Goal: Check status: Check status

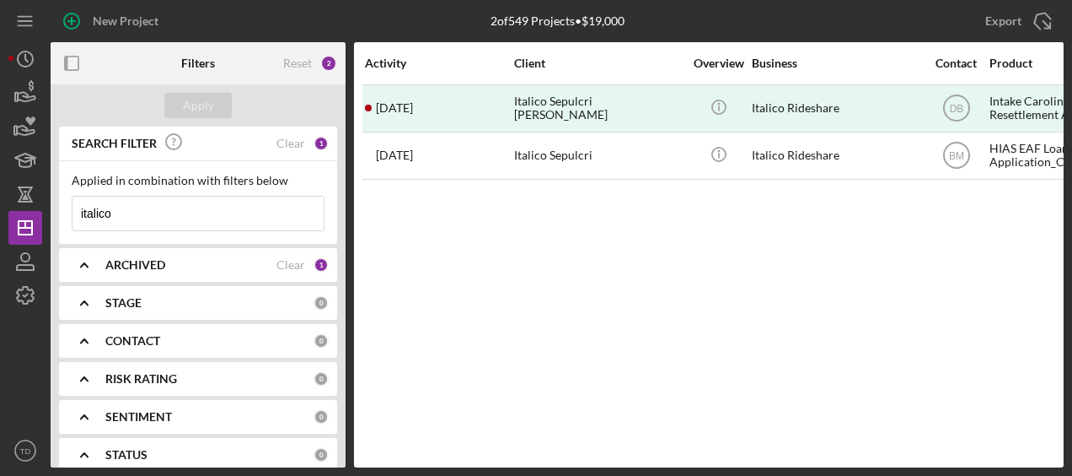
click at [133, 211] on input "italico" at bounding box center [198, 213] width 251 height 34
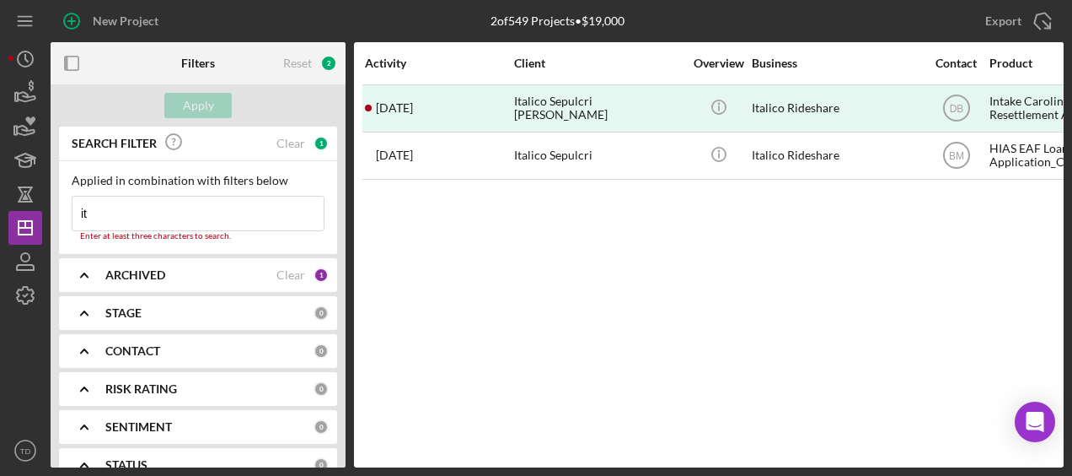
type input "i"
click at [133, 211] on input "i" at bounding box center [198, 213] width 251 height 34
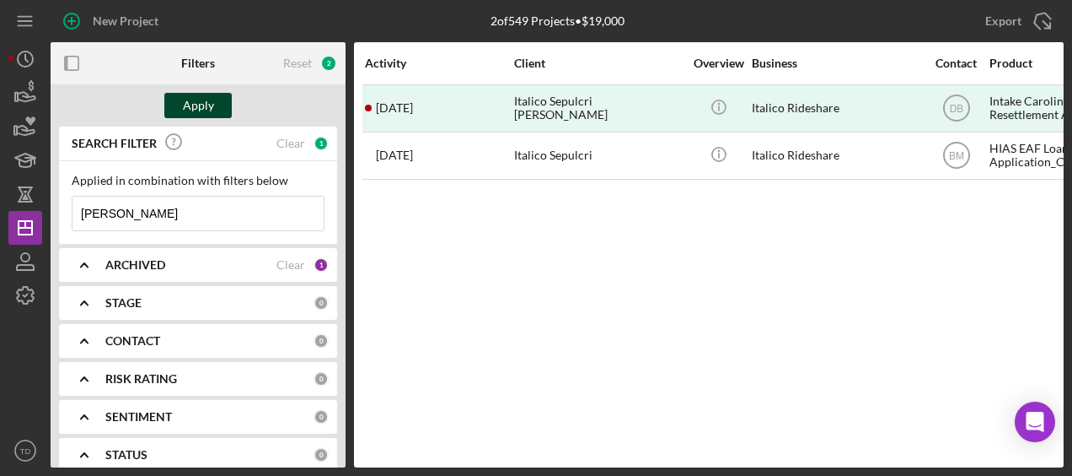
type input "[PERSON_NAME]"
click at [201, 96] on div "Apply" at bounding box center [198, 105] width 31 height 25
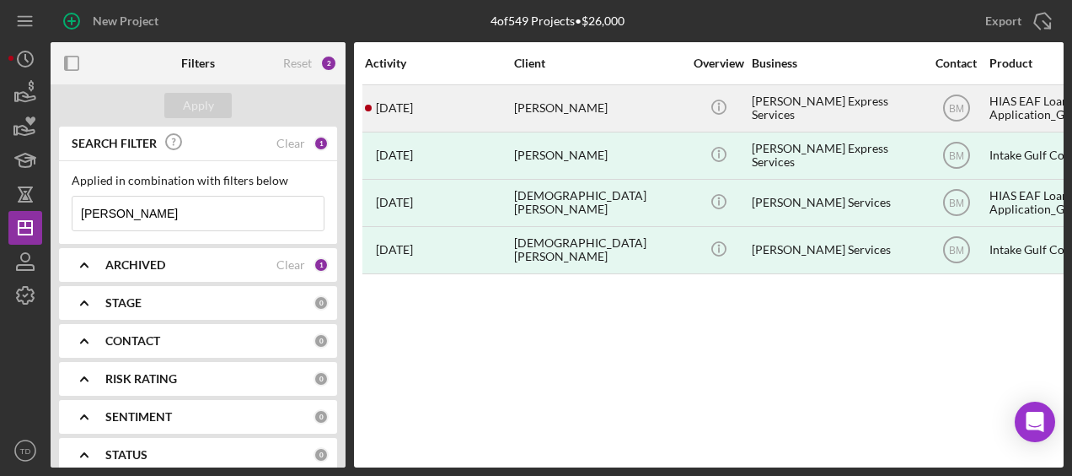
click at [556, 113] on div "[PERSON_NAME]" at bounding box center [598, 108] width 169 height 45
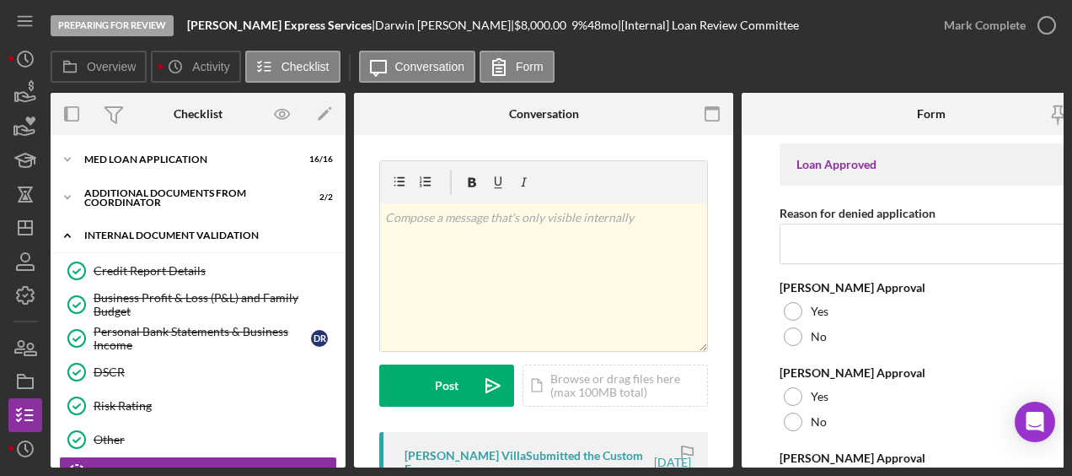
click at [243, 249] on div "Icon/Expander Internal Document Validation 6 / 7" at bounding box center [198, 235] width 295 height 35
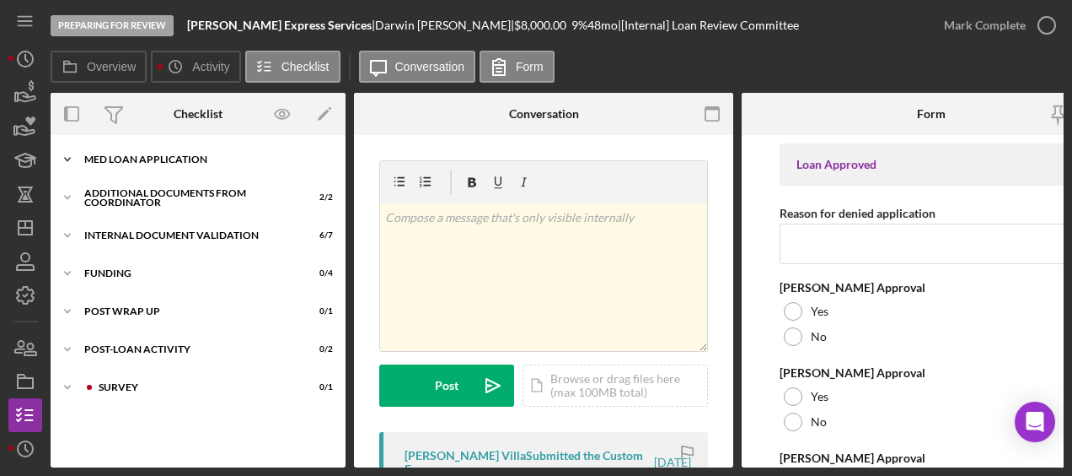
click at [179, 164] on div "Icon/Expander MED Loan Application 16 / 16" at bounding box center [198, 159] width 295 height 34
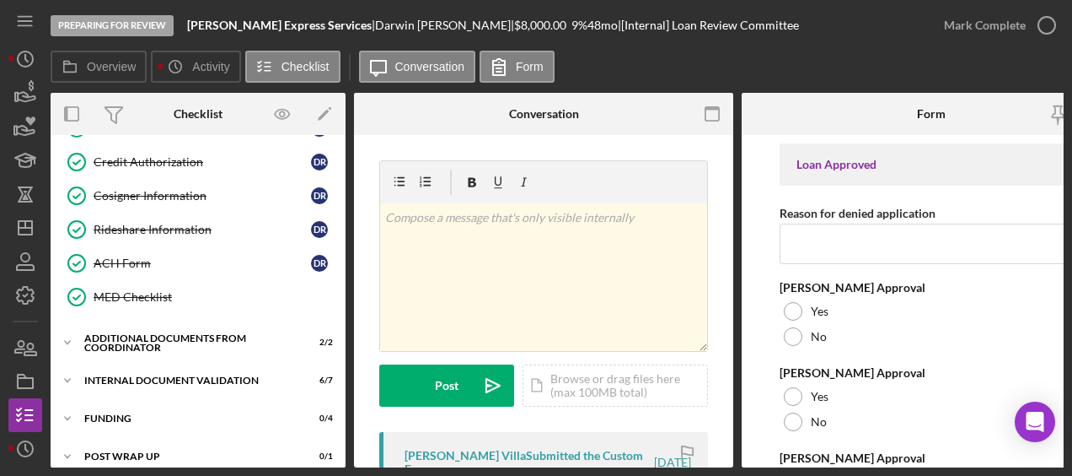
scroll to position [403, 0]
click at [135, 260] on div "ACH Form" at bounding box center [203, 263] width 218 height 13
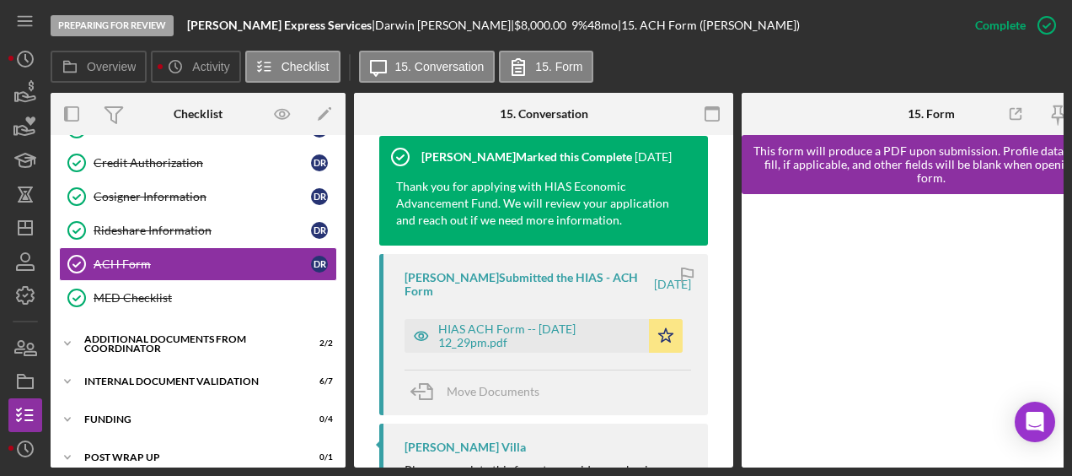
scroll to position [581, 0]
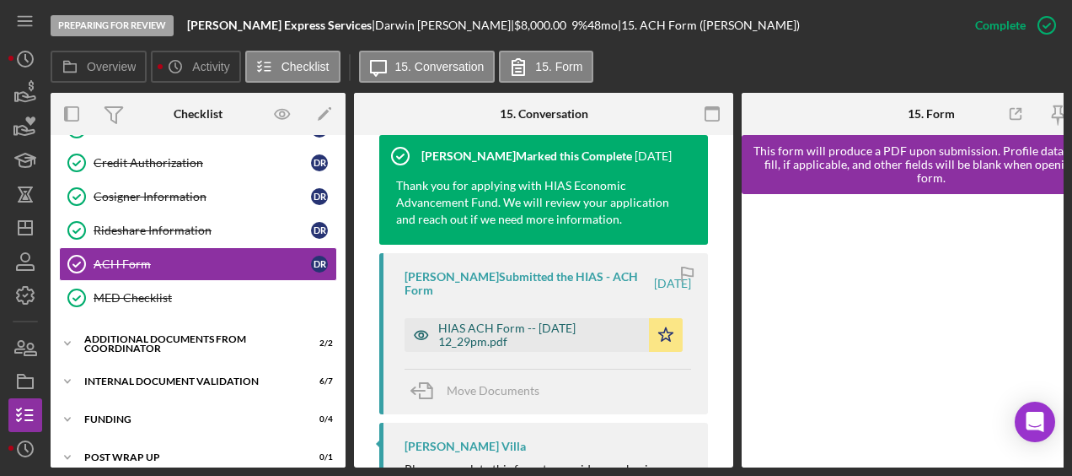
click at [498, 331] on div "HIAS ACH Form -- [DATE] 12_29pm.pdf" at bounding box center [539, 334] width 202 height 27
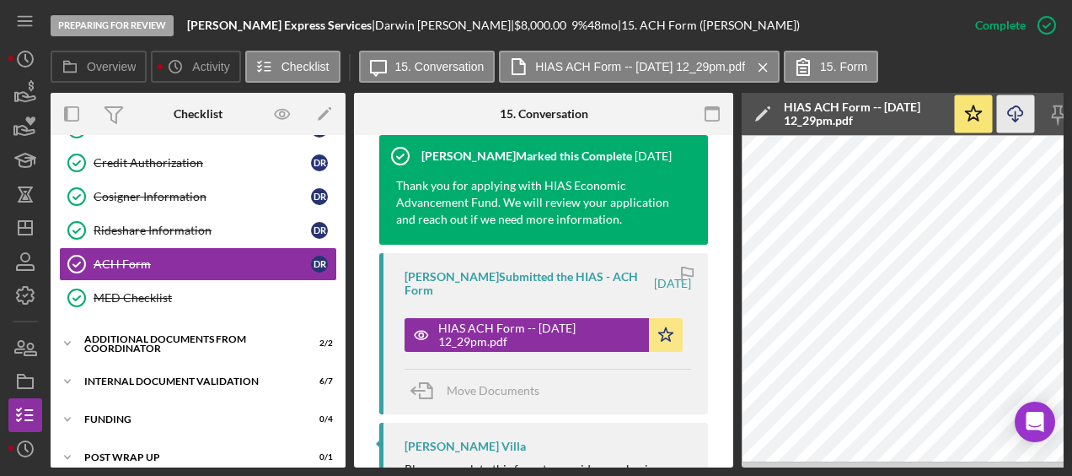
click at [1022, 124] on icon "Icon/Download" at bounding box center [1016, 114] width 38 height 38
click at [13, 344] on icon "button" at bounding box center [25, 347] width 42 height 42
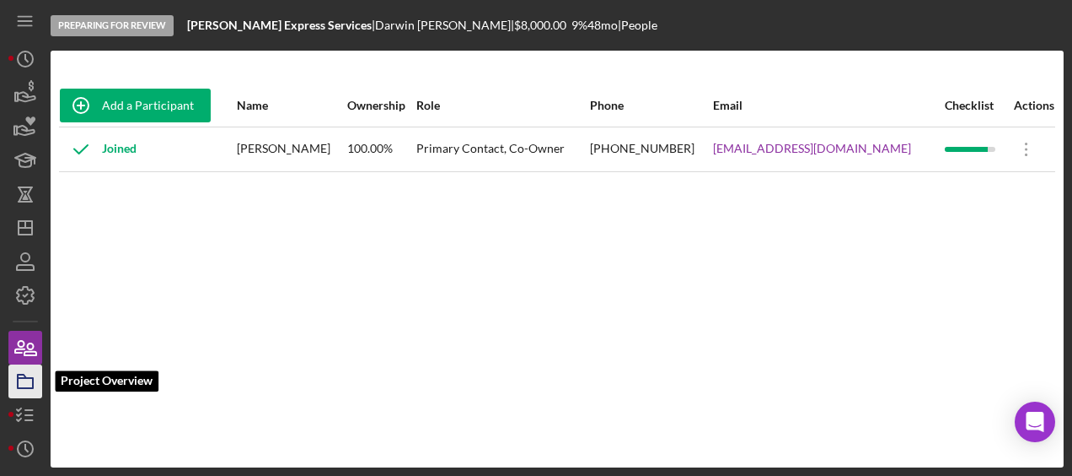
click at [18, 381] on rect "button" at bounding box center [25, 383] width 15 height 10
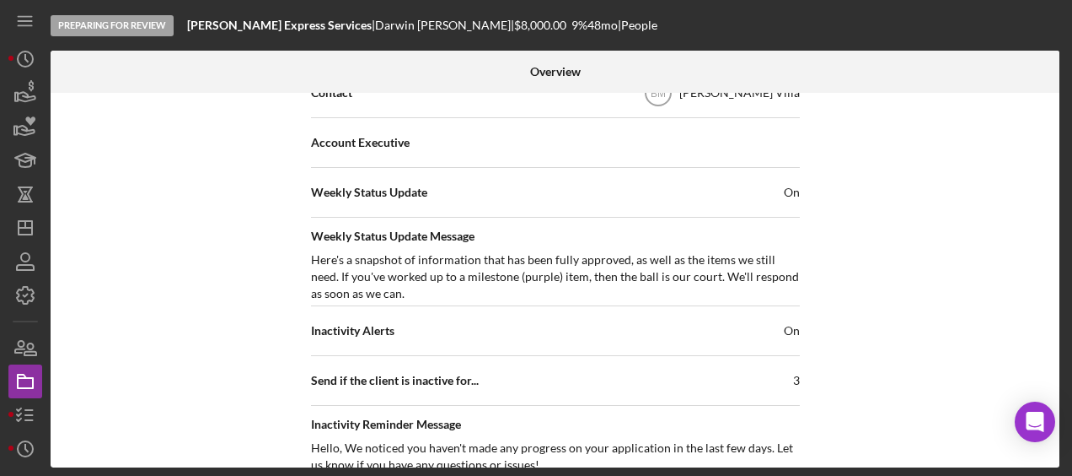
scroll to position [596, 0]
click at [21, 348] on icon "button" at bounding box center [19, 347] width 9 height 12
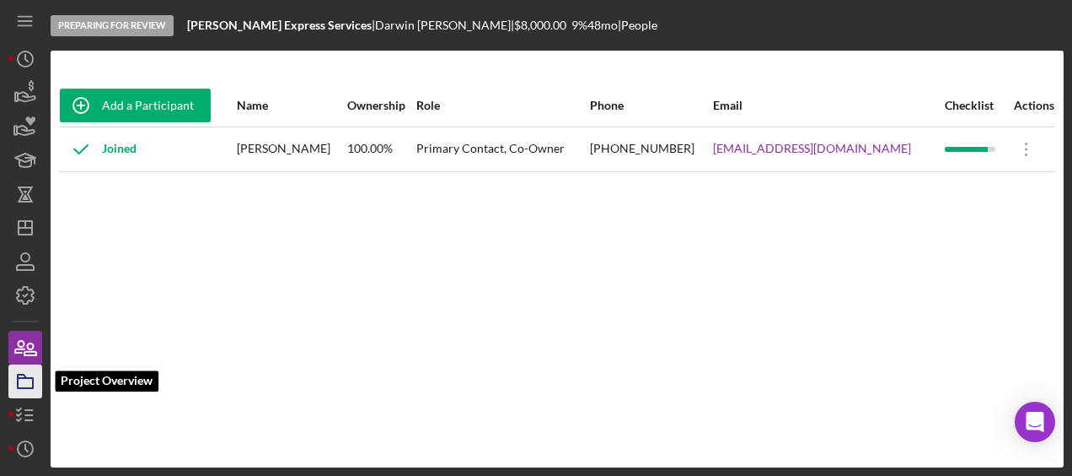
click at [22, 381] on icon "button" at bounding box center [25, 381] width 42 height 42
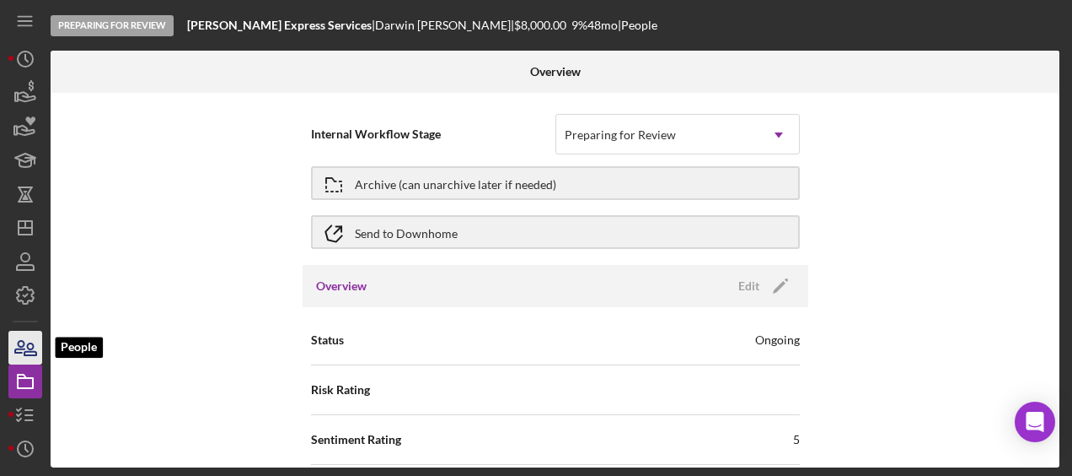
click at [29, 345] on icon "button" at bounding box center [25, 347] width 42 height 42
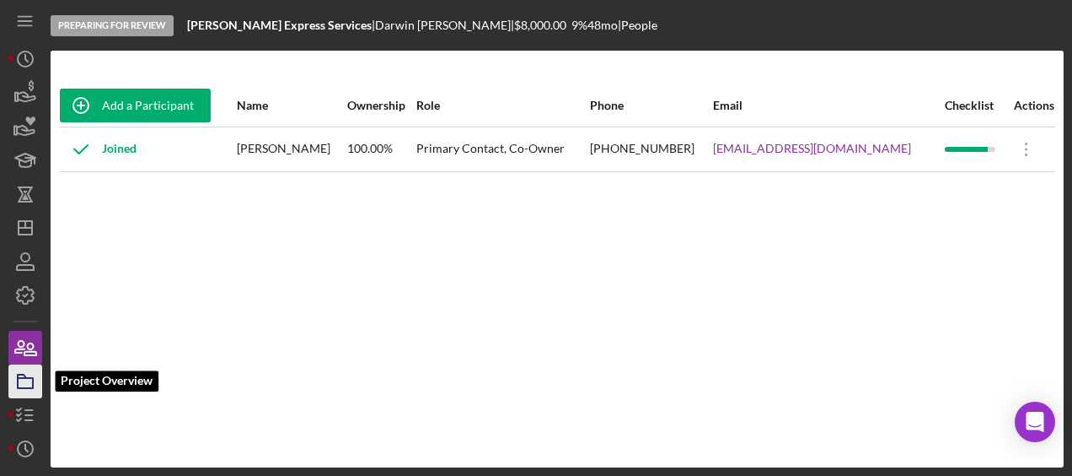
click at [22, 369] on icon "button" at bounding box center [25, 381] width 42 height 42
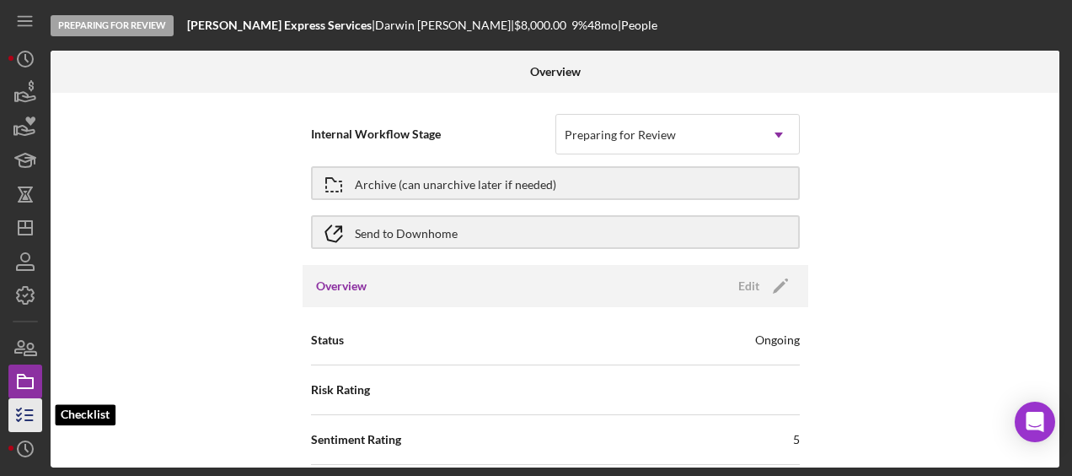
click at [20, 409] on polyline "button" at bounding box center [19, 409] width 4 height 3
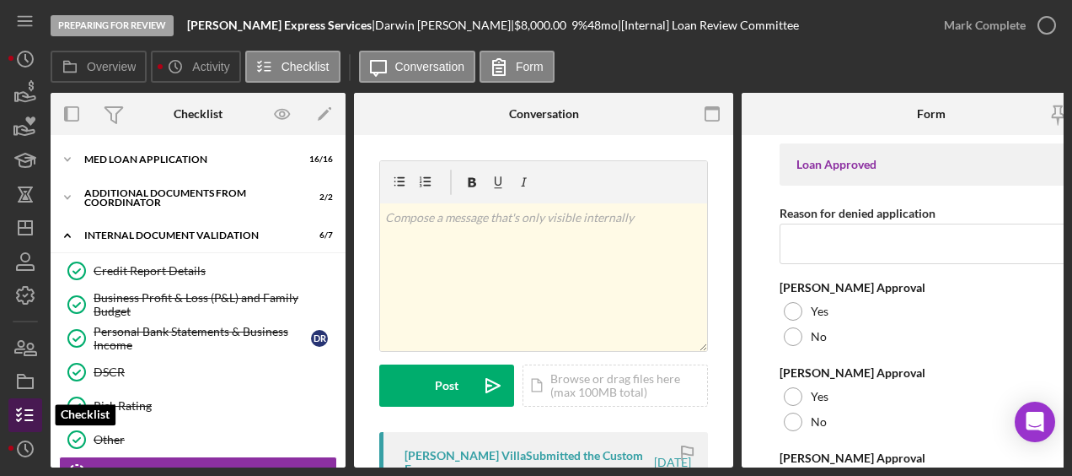
scroll to position [168, 0]
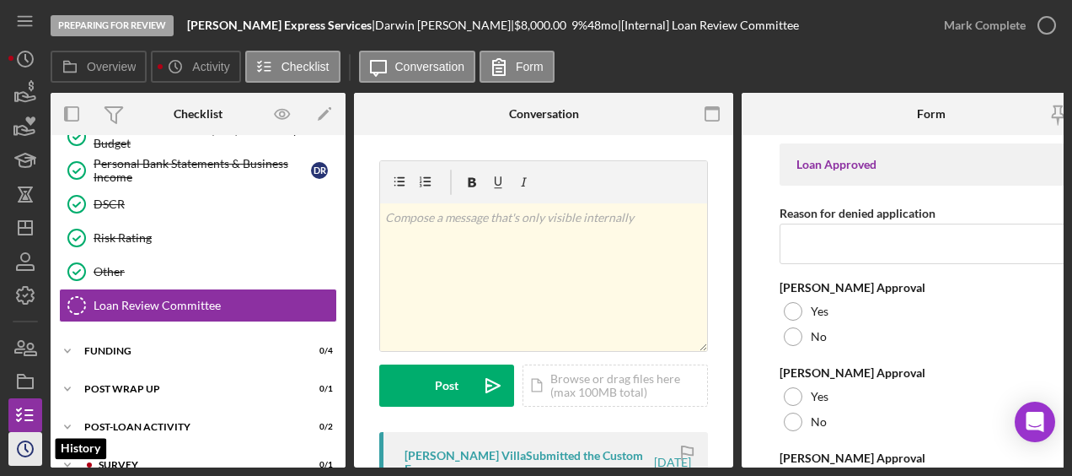
click at [30, 457] on icon "Icon/History" at bounding box center [25, 448] width 42 height 42
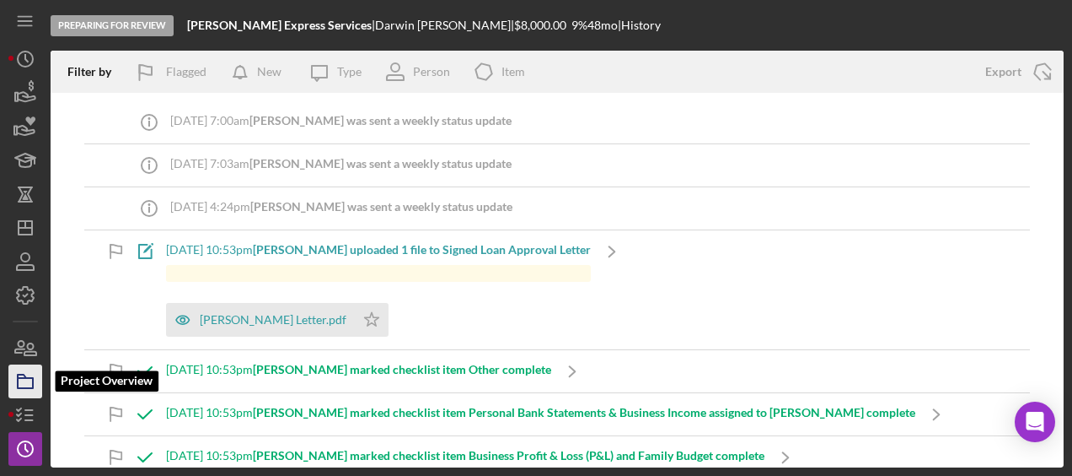
scroll to position [99, 0]
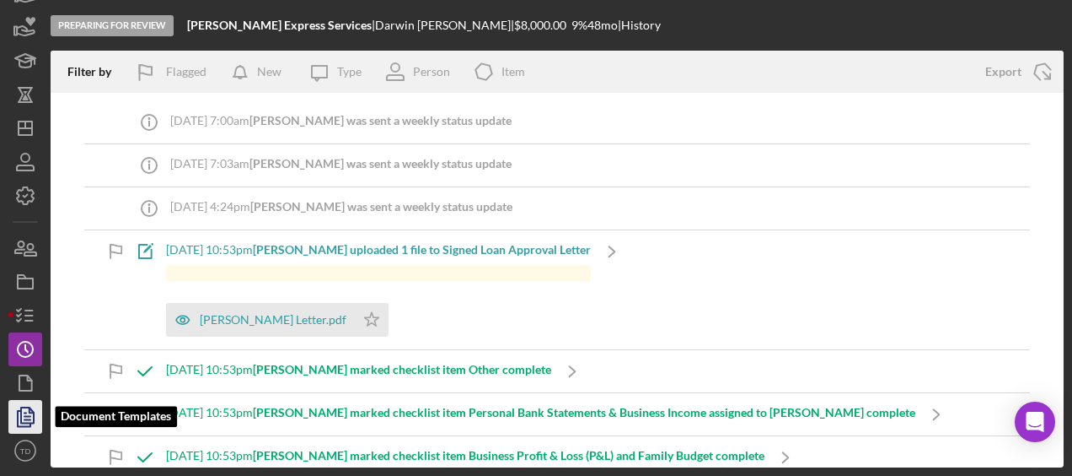
click at [24, 422] on polygon "button" at bounding box center [27, 414] width 13 height 15
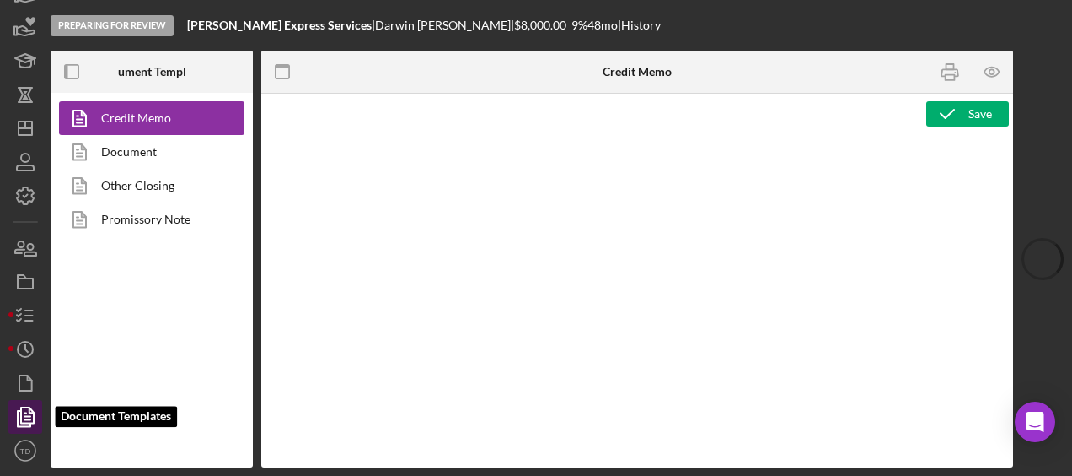
type textarea "<div style="page-break-before: always; clear: both;"> <h2><img src="[URL][DOMAI…"
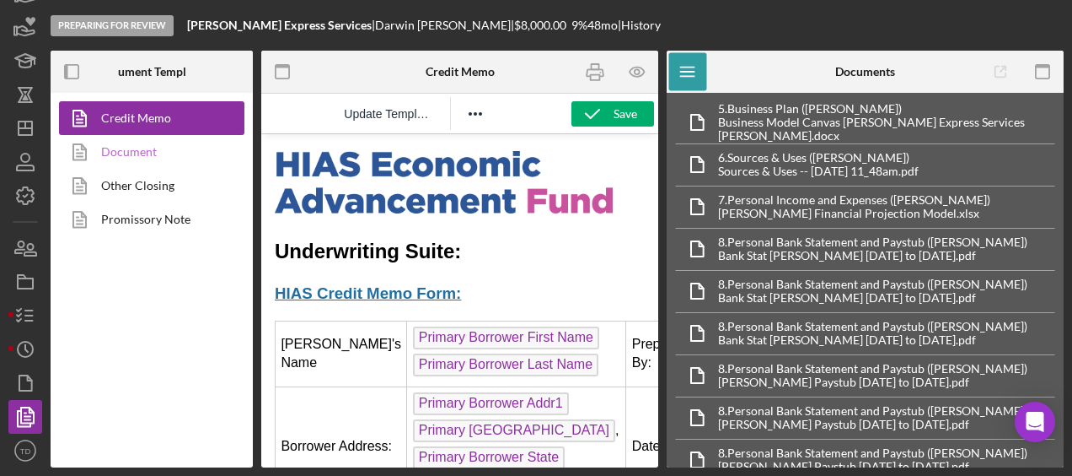
click at [133, 159] on link "Document" at bounding box center [147, 152] width 177 height 34
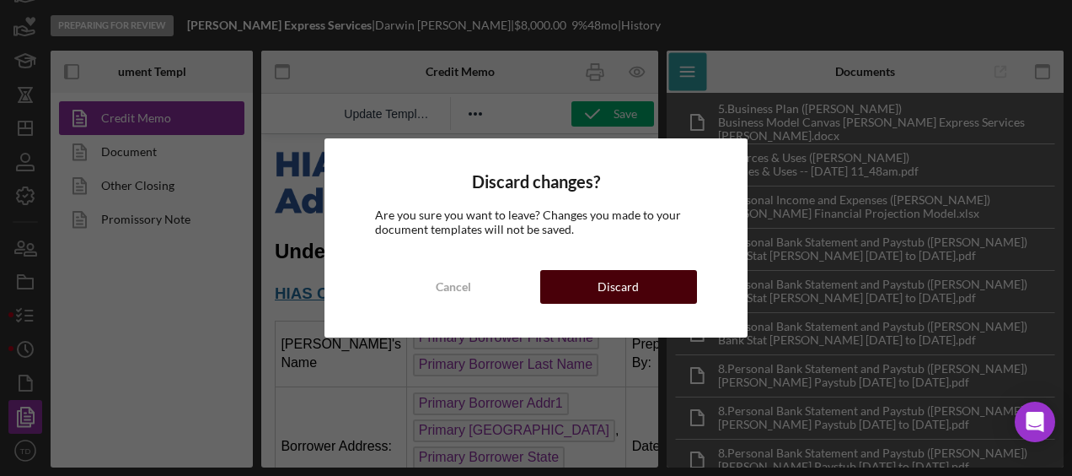
click at [649, 295] on button "Discard" at bounding box center [618, 287] width 157 height 34
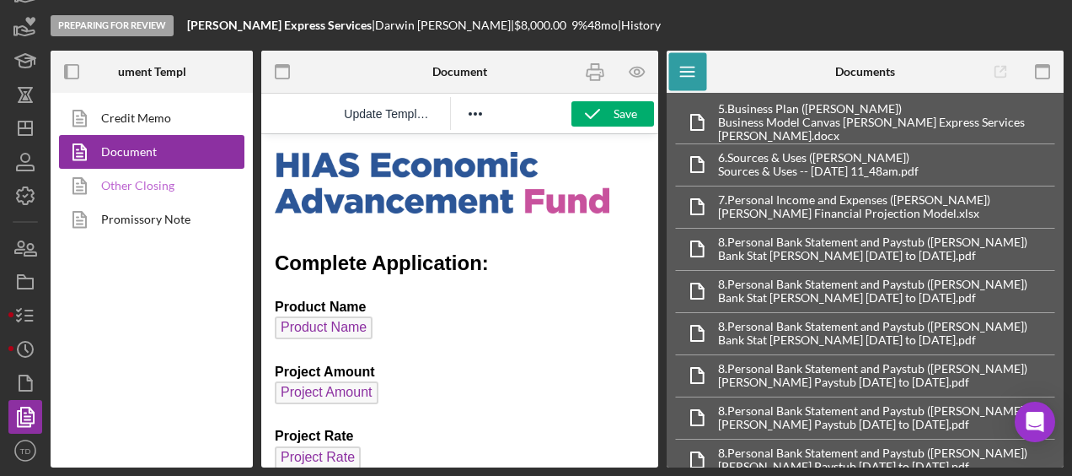
click at [148, 198] on link "Other Closing" at bounding box center [147, 186] width 177 height 34
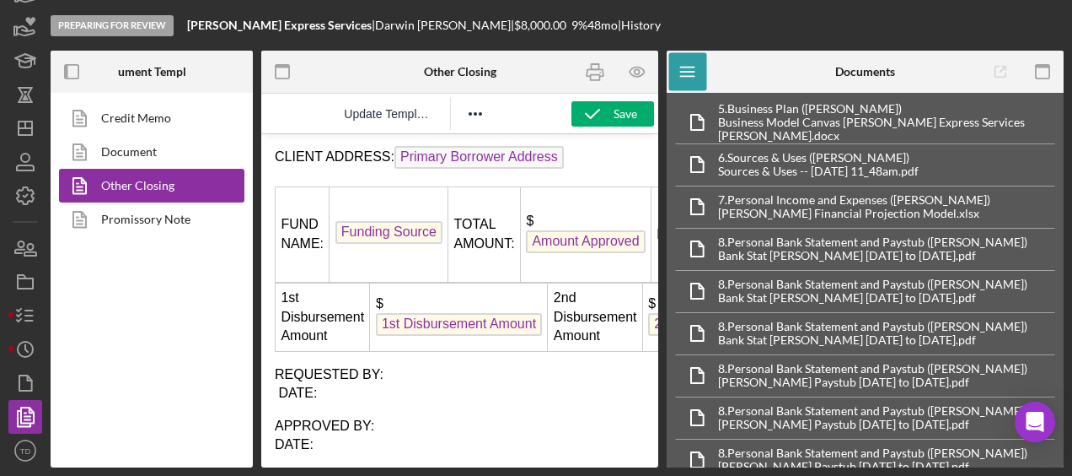
scroll to position [435, 0]
click at [27, 283] on icon "button" at bounding box center [25, 282] width 42 height 42
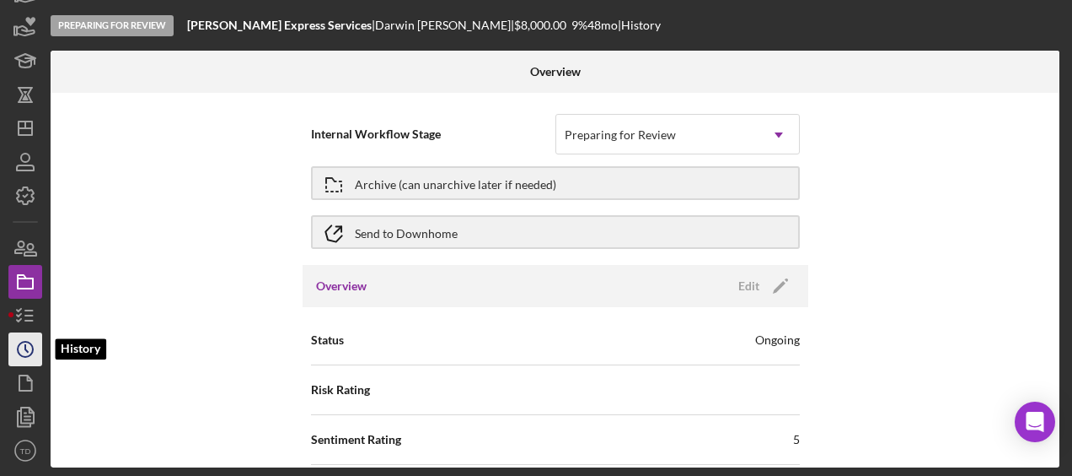
click at [23, 332] on icon "Icon/History" at bounding box center [25, 349] width 42 height 42
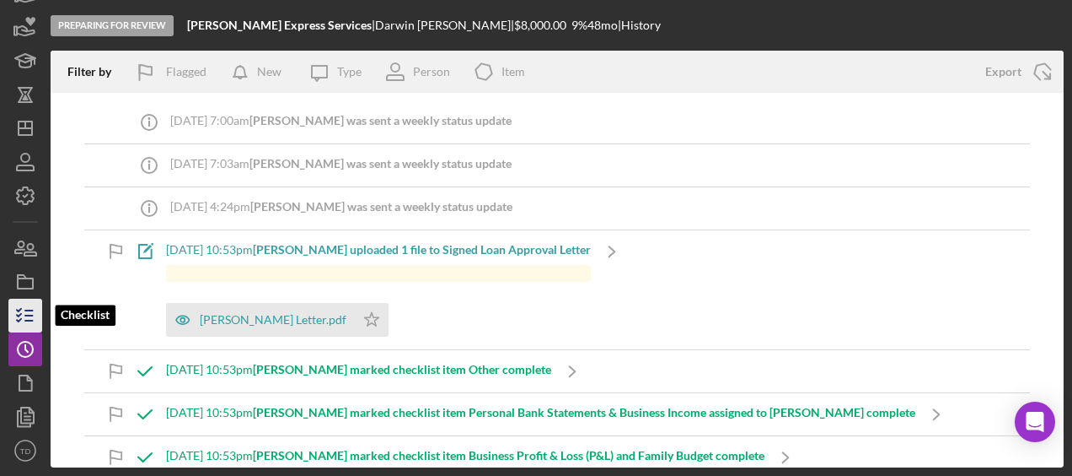
click at [21, 315] on icon "button" at bounding box center [25, 315] width 42 height 42
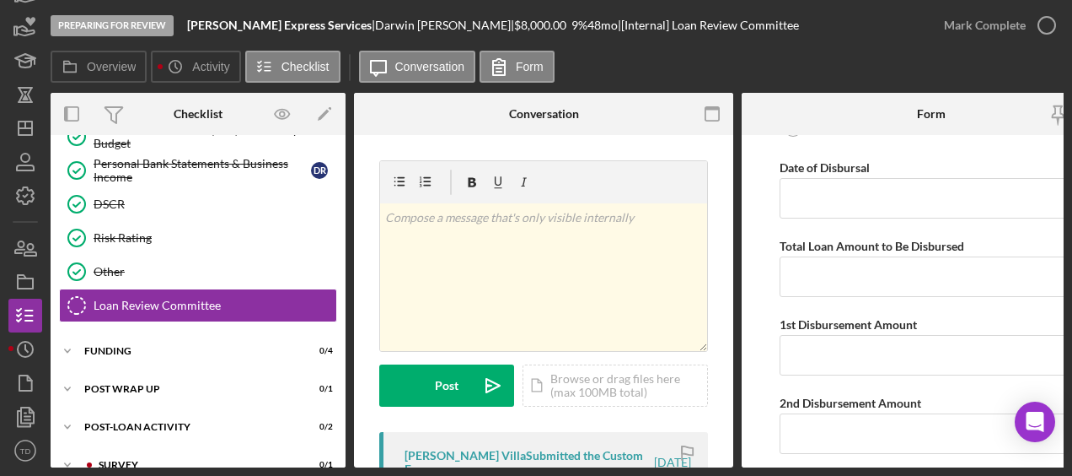
scroll to position [872, 0]
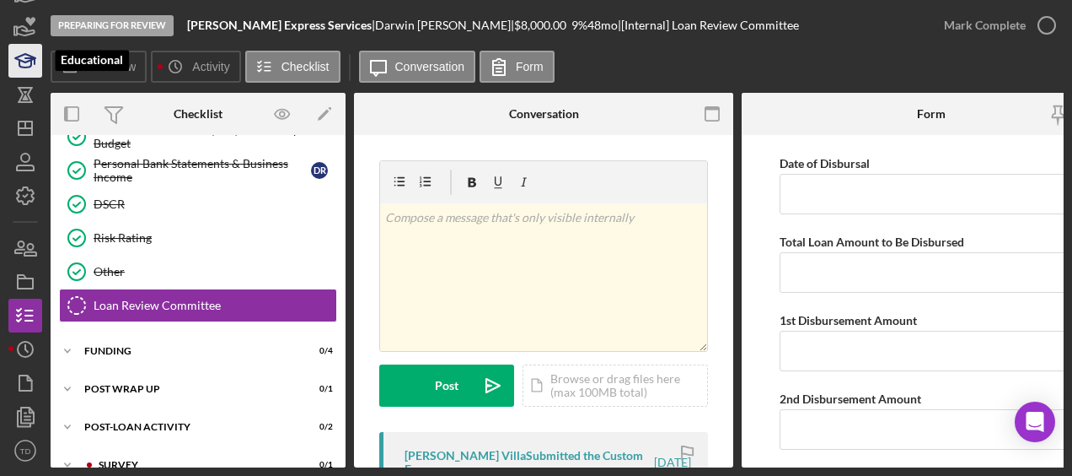
click at [21, 64] on icon "button" at bounding box center [25, 61] width 42 height 42
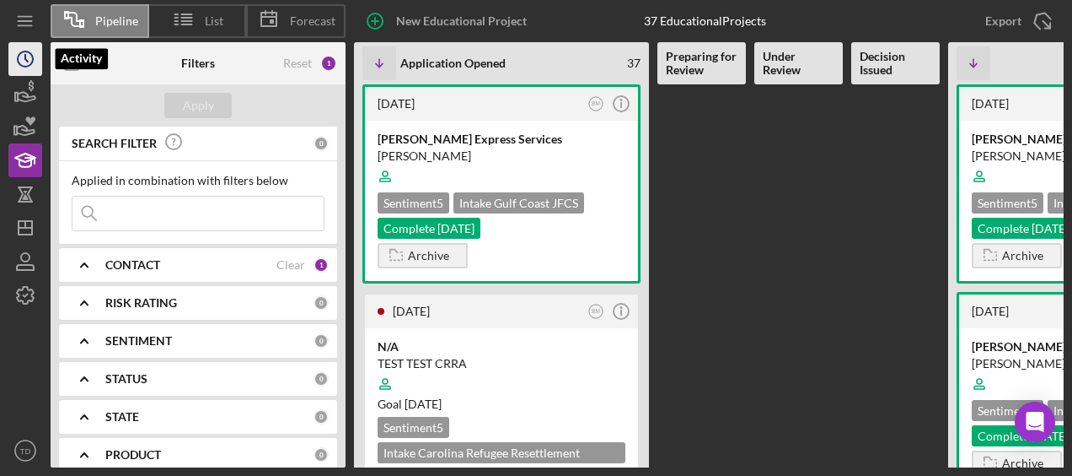
click at [20, 51] on icon "Icon/History" at bounding box center [25, 59] width 42 height 42
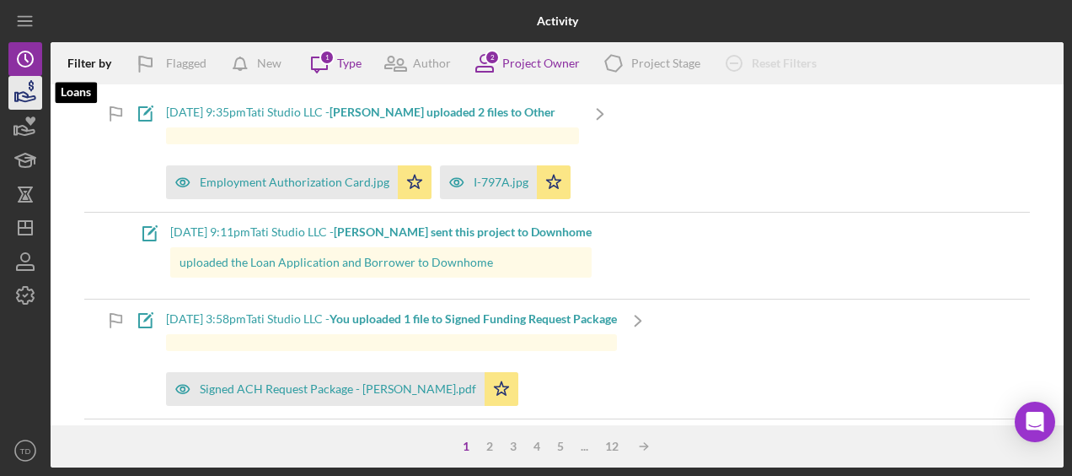
click at [22, 99] on icon "button" at bounding box center [27, 96] width 18 height 9
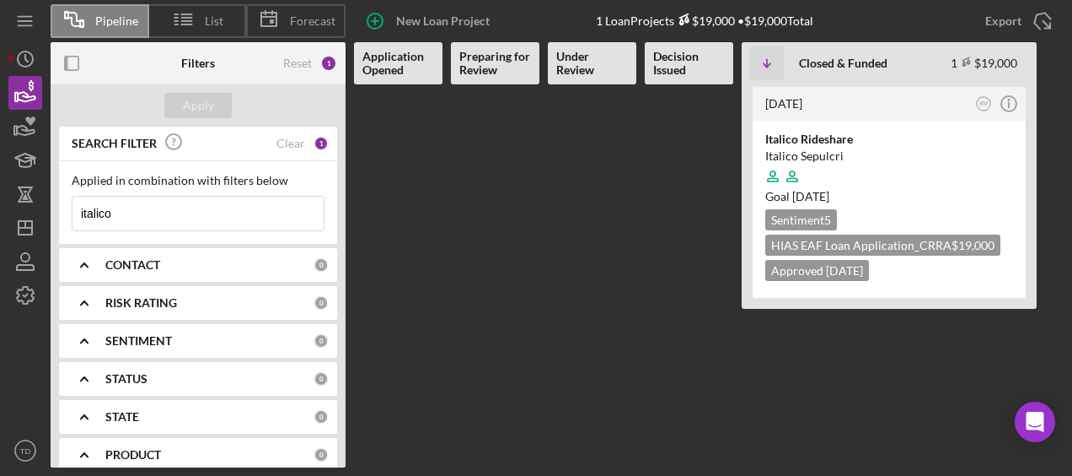
drag, startPoint x: 153, startPoint y: 228, endPoint x: -3, endPoint y: 197, distance: 158.9
click at [0, 197] on html "Pipeline List Forecast New Loan Project 1 Loan Projects $19,000 • $19,000 Total…" at bounding box center [536, 238] width 1072 height 476
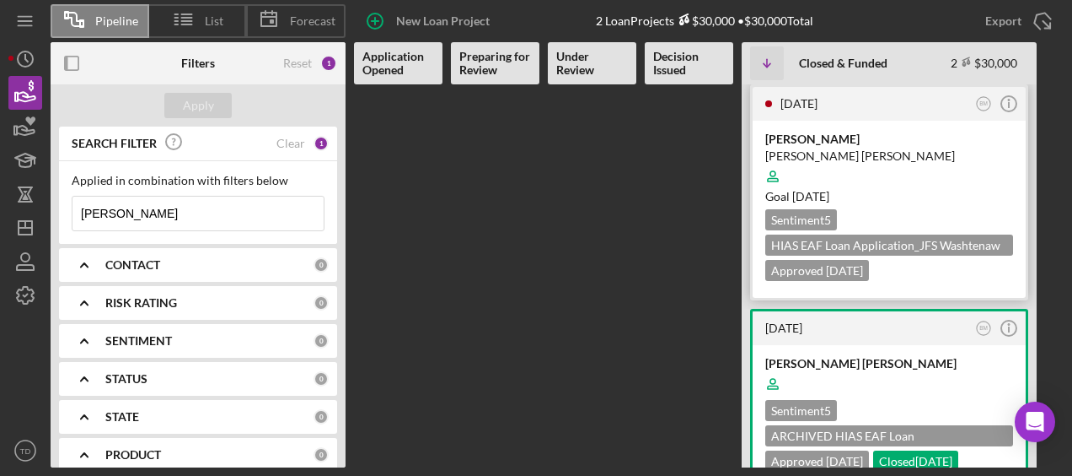
type input "[PERSON_NAME]"
click at [813, 143] on div "[PERSON_NAME]" at bounding box center [890, 139] width 248 height 17
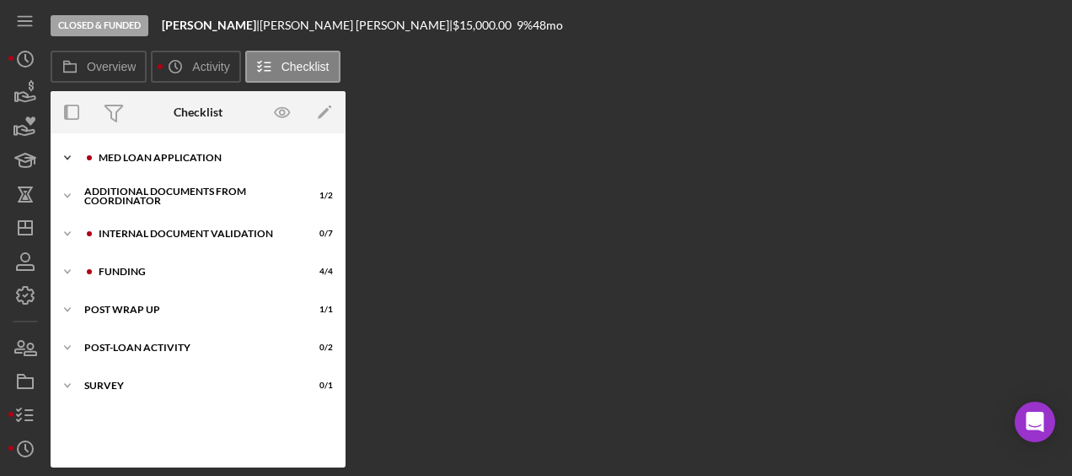
click at [143, 143] on div "Icon/Expander MED Loan Application 16 / 16" at bounding box center [198, 158] width 295 height 34
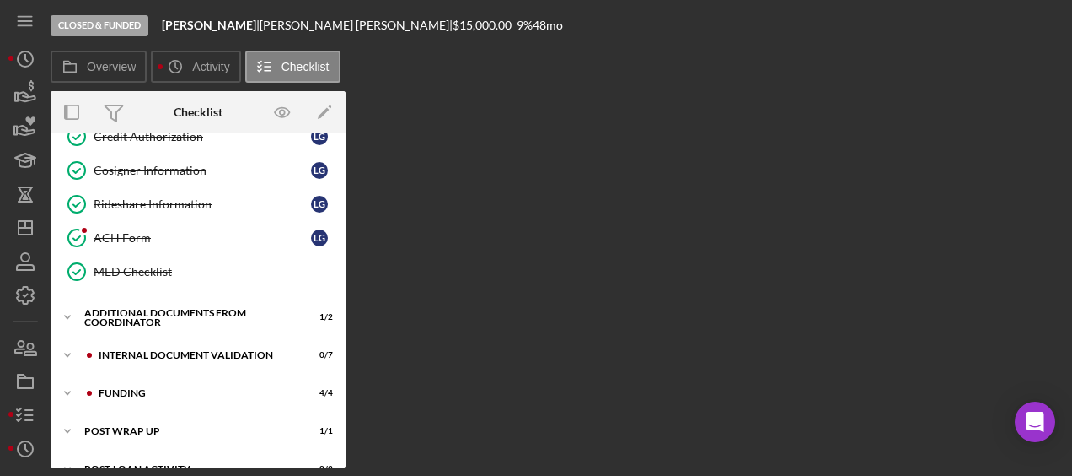
scroll to position [484, 0]
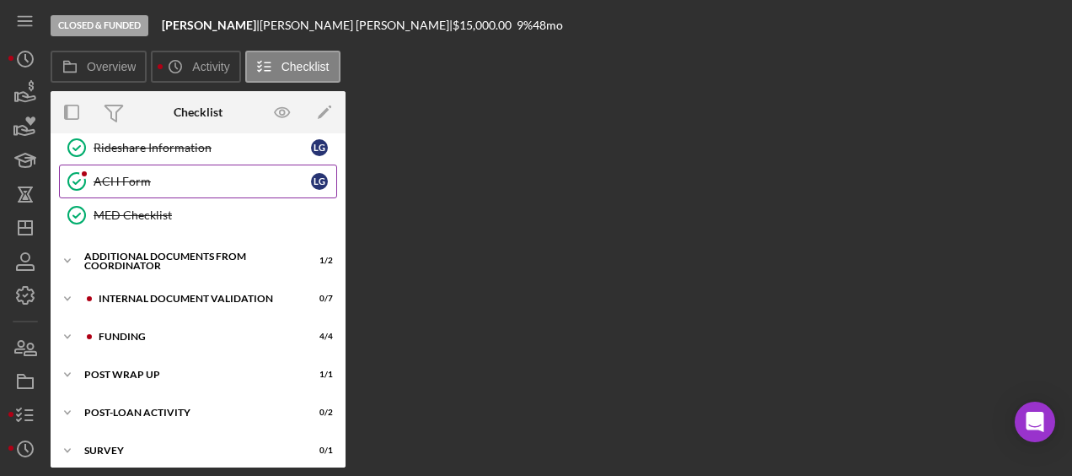
click at [148, 164] on link "ACH Form ACH Form L G" at bounding box center [198, 181] width 278 height 34
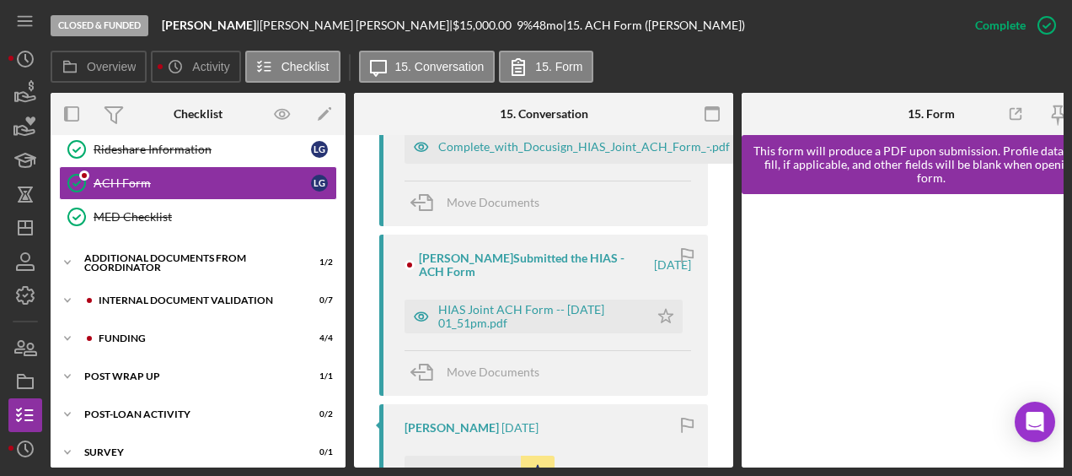
scroll to position [656, 0]
click at [531, 159] on div "Complete_with_Docusign_HIAS_Joint_ACH_Form_-.pdf" at bounding box center [572, 148] width 334 height 34
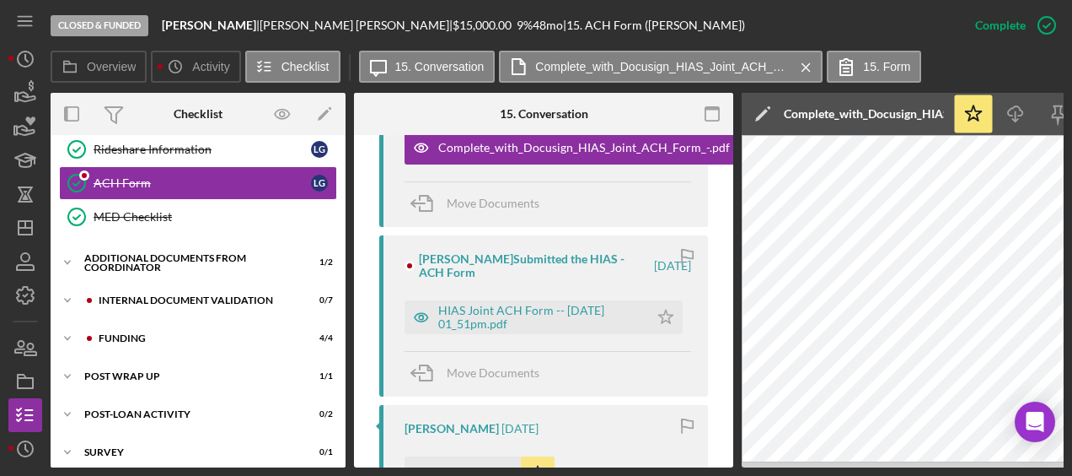
click at [728, 337] on div "This item has been marked complete. In order for [PERSON_NAME] [PERSON_NAME] to…" at bounding box center [543, 383] width 379 height 1809
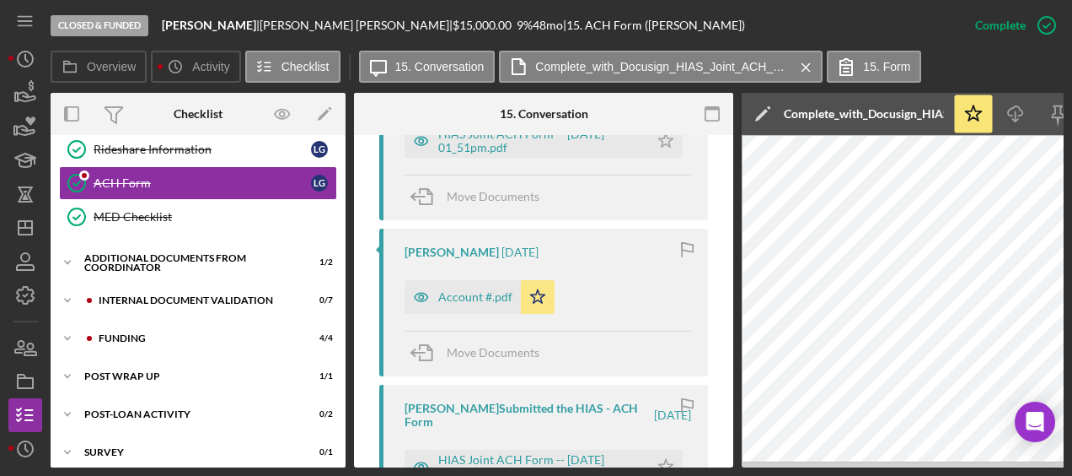
scroll to position [833, 0]
click at [457, 292] on div "Account #.pdf" at bounding box center [475, 295] width 74 height 13
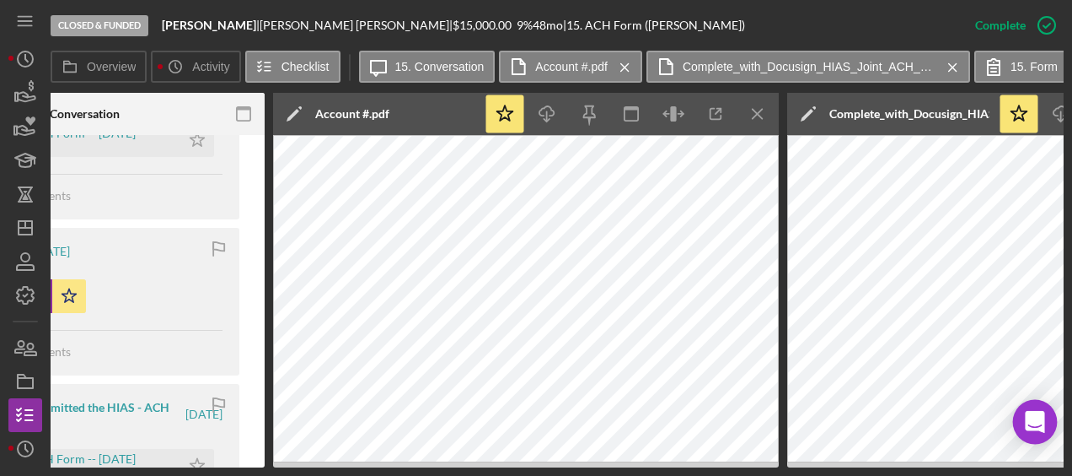
scroll to position [0, 470]
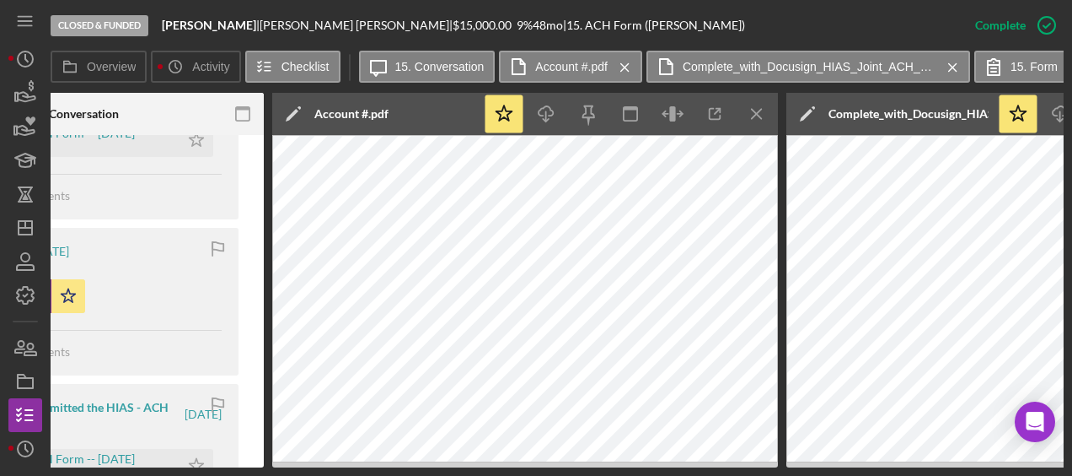
click at [791, 24] on div "Closed & Funded [PERSON_NAME] | [PERSON_NAME] [PERSON_NAME] | $15,000.00 9 % 48…" at bounding box center [505, 25] width 908 height 51
click at [36, 78] on icon "button" at bounding box center [25, 93] width 42 height 42
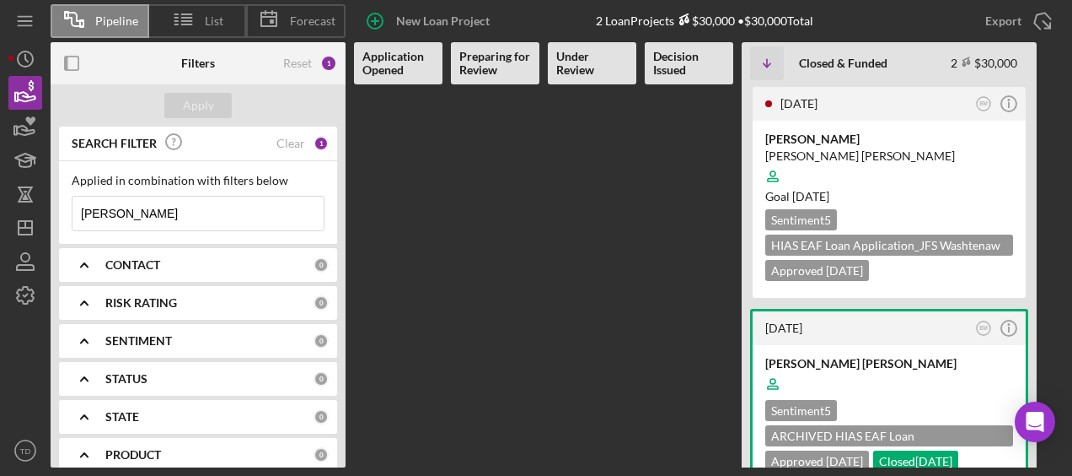
drag, startPoint x: 167, startPoint y: 216, endPoint x: 0, endPoint y: 202, distance: 167.5
click at [0, 202] on html "Pipeline List Forecast New Loan Project 2 Loan Projects $30,000 • $30,000 Total…" at bounding box center [536, 238] width 1072 height 476
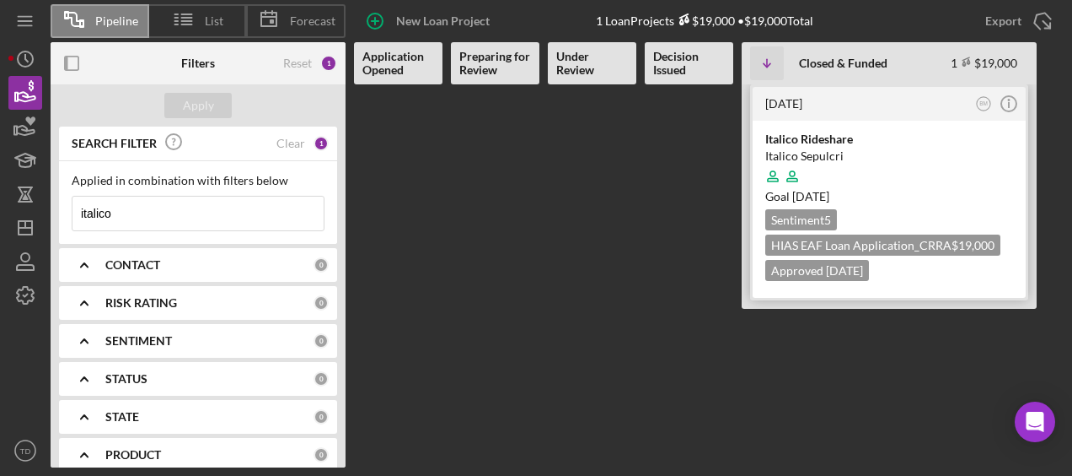
type input "italico"
click at [816, 142] on div "Italico Rideshare" at bounding box center [890, 139] width 248 height 17
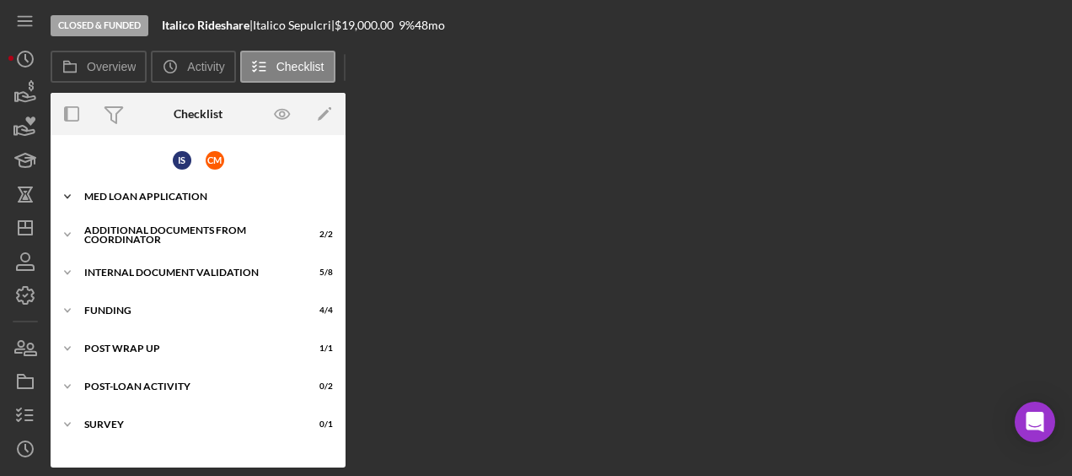
click at [156, 203] on div "Icon/Expander MED Loan Application 22 / 22" at bounding box center [198, 197] width 295 height 34
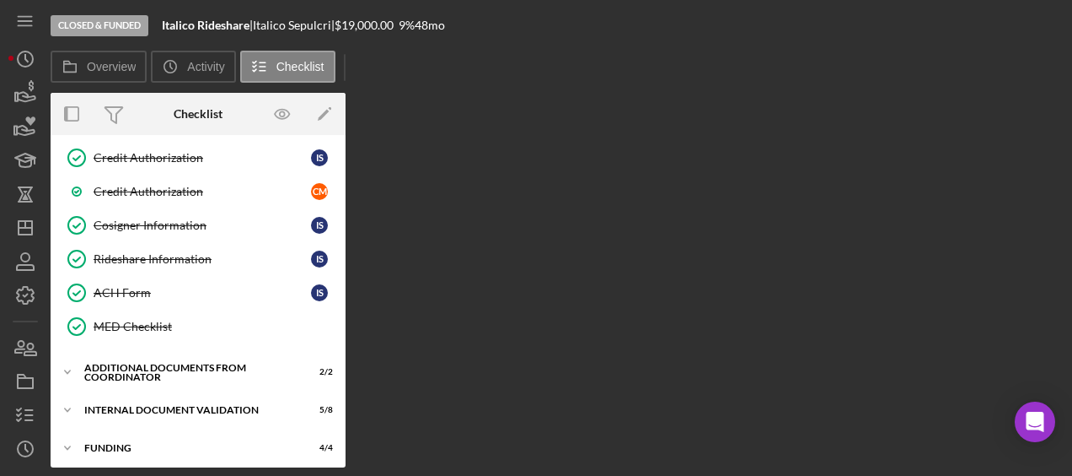
scroll to position [612, 0]
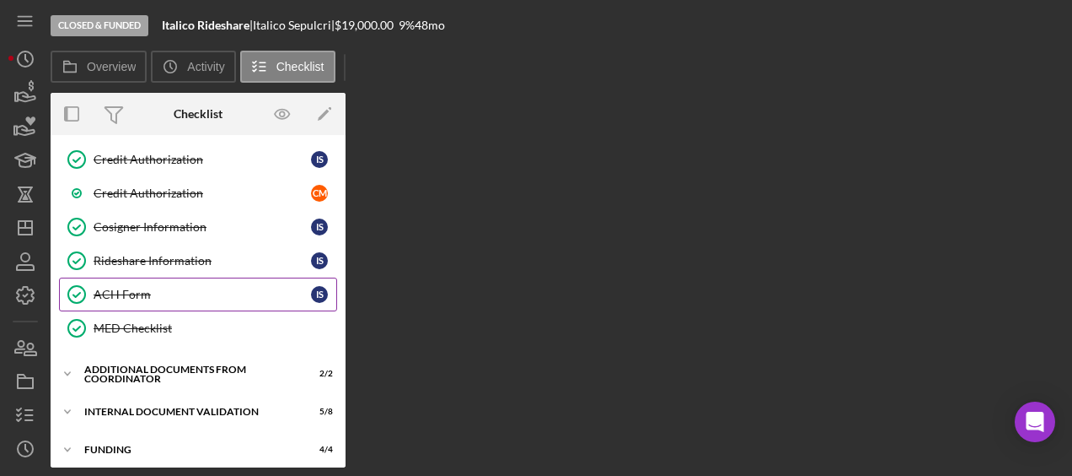
click at [143, 277] on link "ACH Form ACH Form I S" at bounding box center [198, 294] width 278 height 34
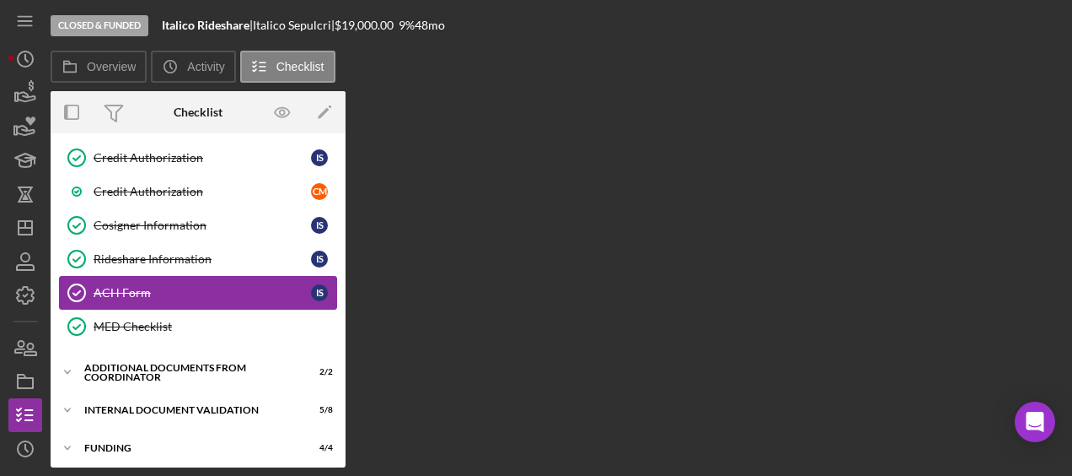
click at [175, 286] on div "ACH Form" at bounding box center [203, 292] width 218 height 13
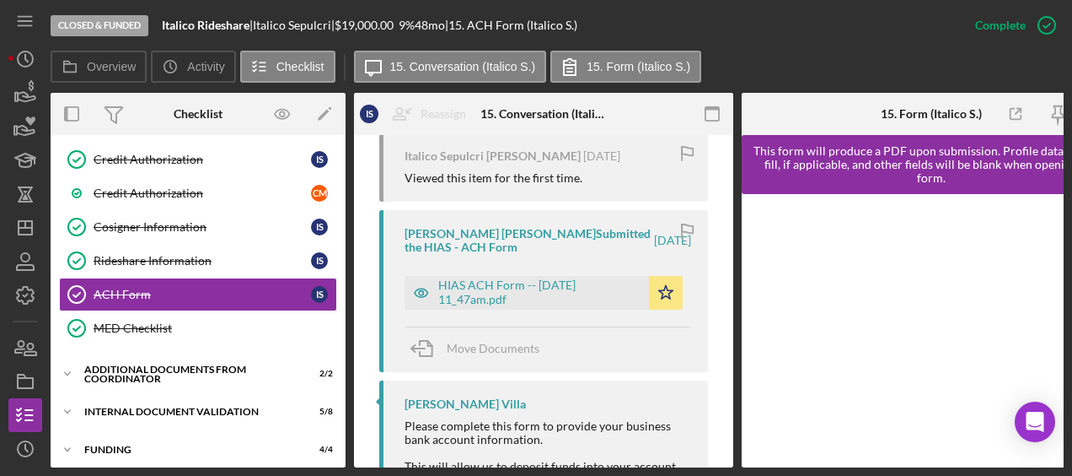
scroll to position [701, 0]
click at [529, 290] on div "HIAS ACH Form -- [DATE] 11_47am.pdf" at bounding box center [539, 292] width 202 height 27
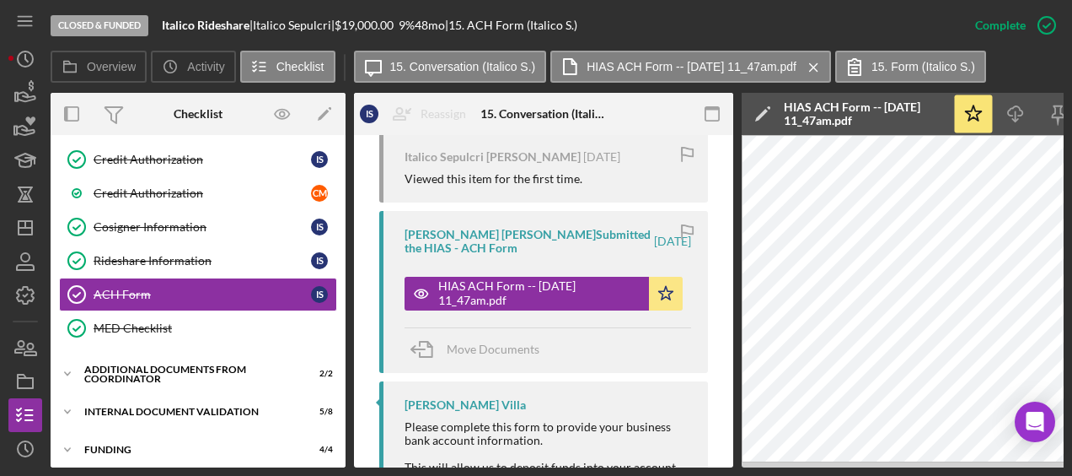
click at [882, 15] on div "Closed & Funded Italico Rideshare | Italico Sepulcri | $19,000.00 9 % 48 mo | 1…" at bounding box center [505, 25] width 908 height 51
click at [20, 103] on icon "button" at bounding box center [25, 93] width 42 height 42
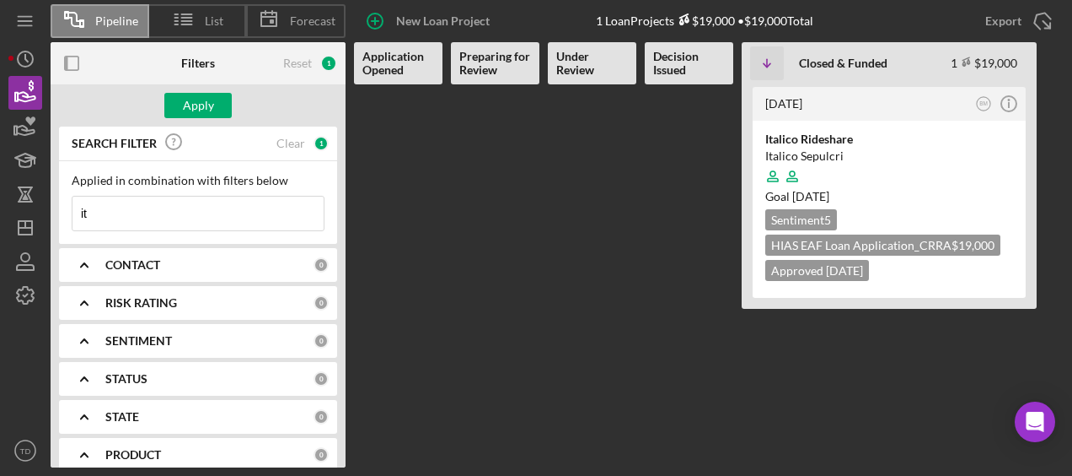
type input "i"
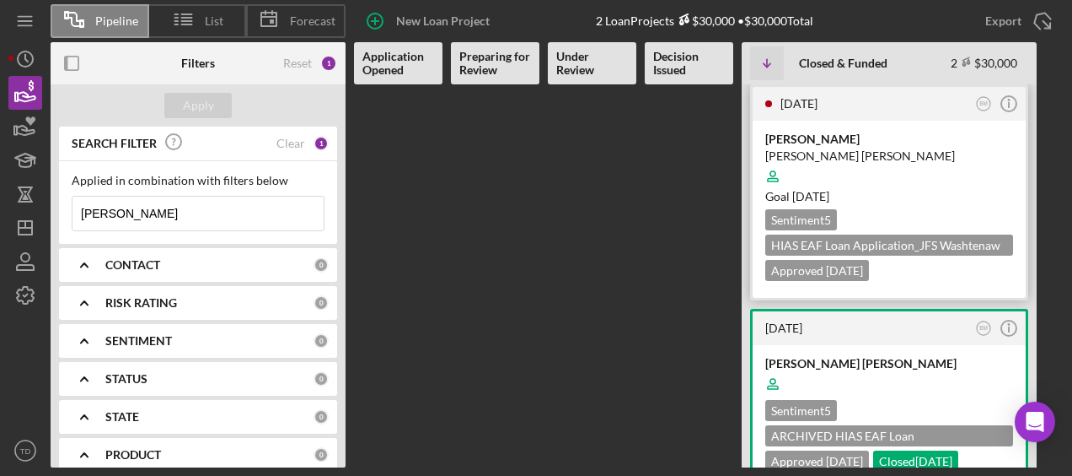
type input "[PERSON_NAME]"
click at [838, 156] on div "[PERSON_NAME] [PERSON_NAME]" at bounding box center [890, 156] width 248 height 17
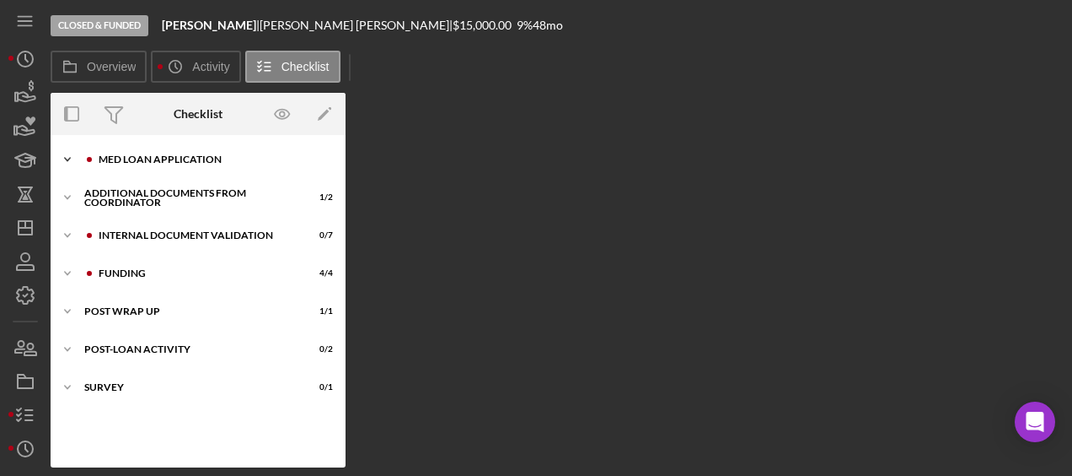
click at [108, 164] on div "MED Loan Application" at bounding box center [212, 159] width 226 height 10
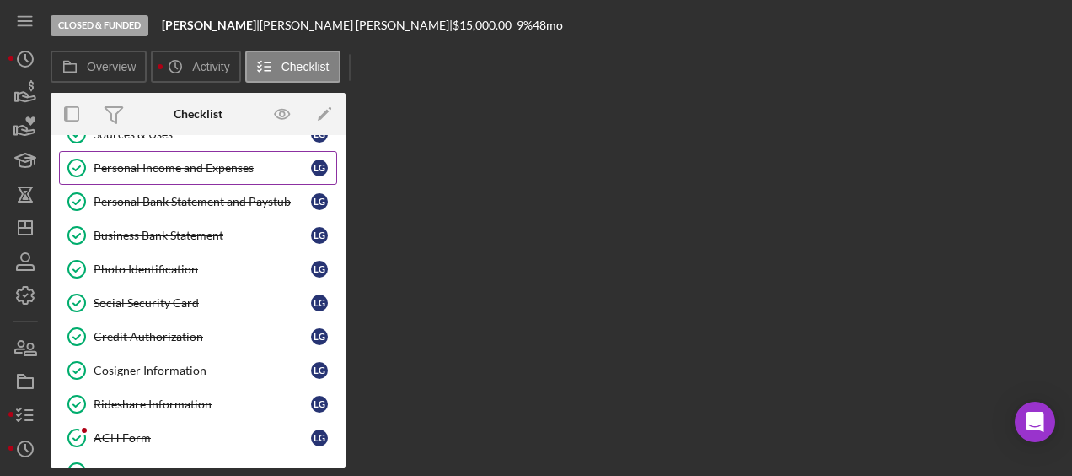
scroll to position [271, 0]
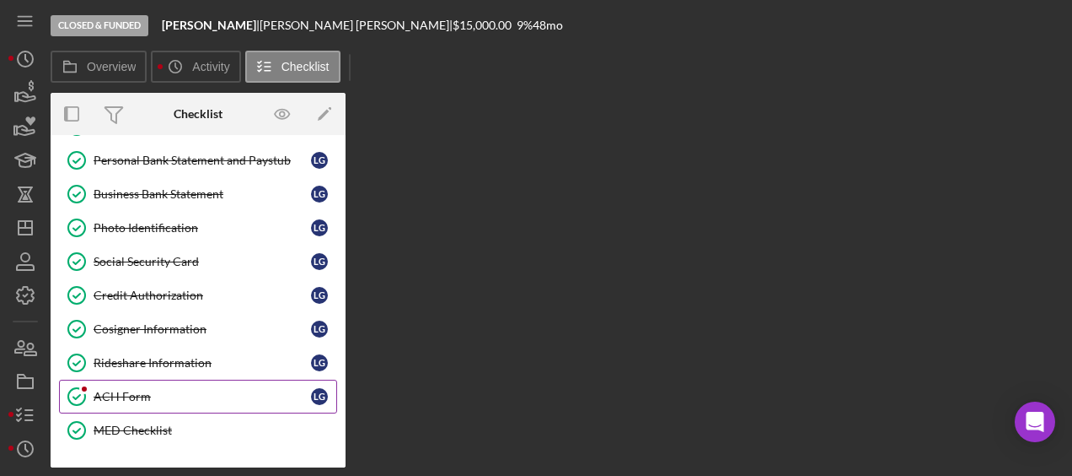
click at [152, 390] on div "ACH Form" at bounding box center [203, 396] width 218 height 13
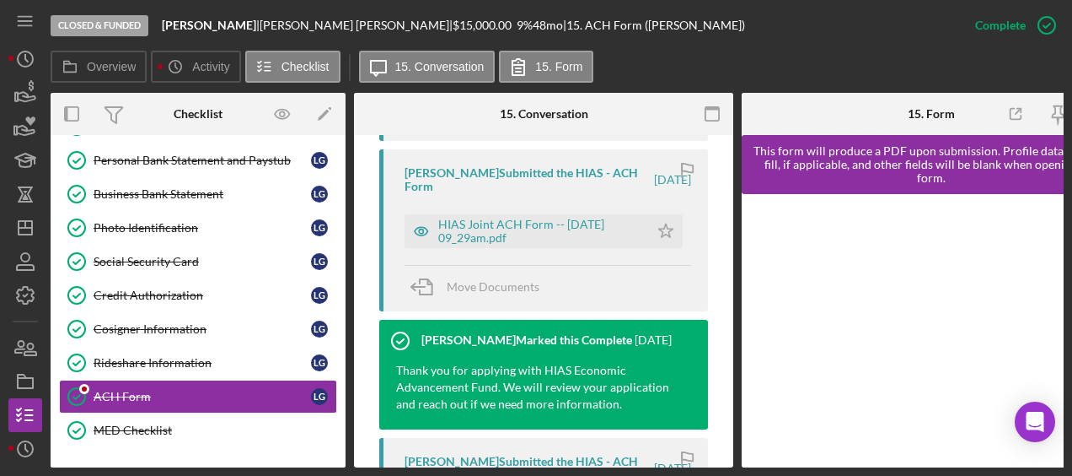
scroll to position [1067, 0]
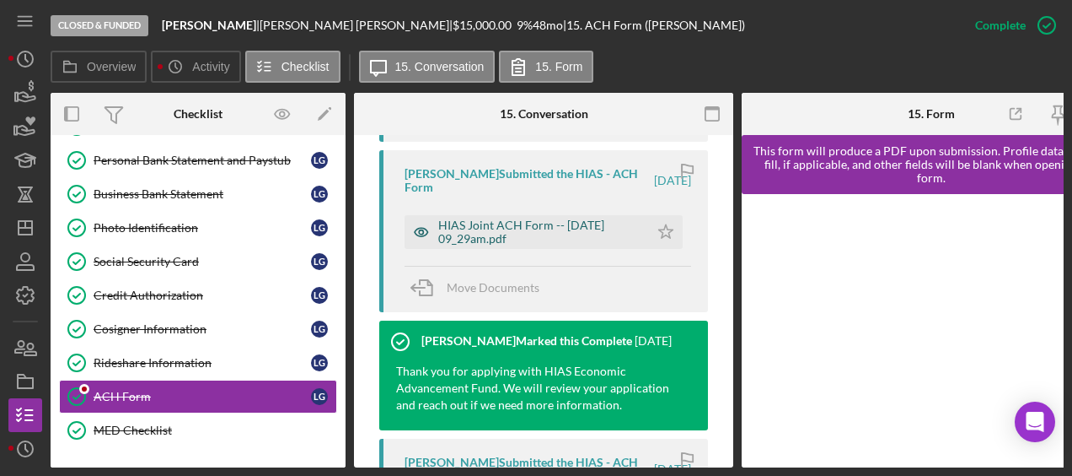
click at [544, 230] on div "HIAS Joint ACH Form -- [DATE] 09_29am.pdf" at bounding box center [539, 231] width 202 height 27
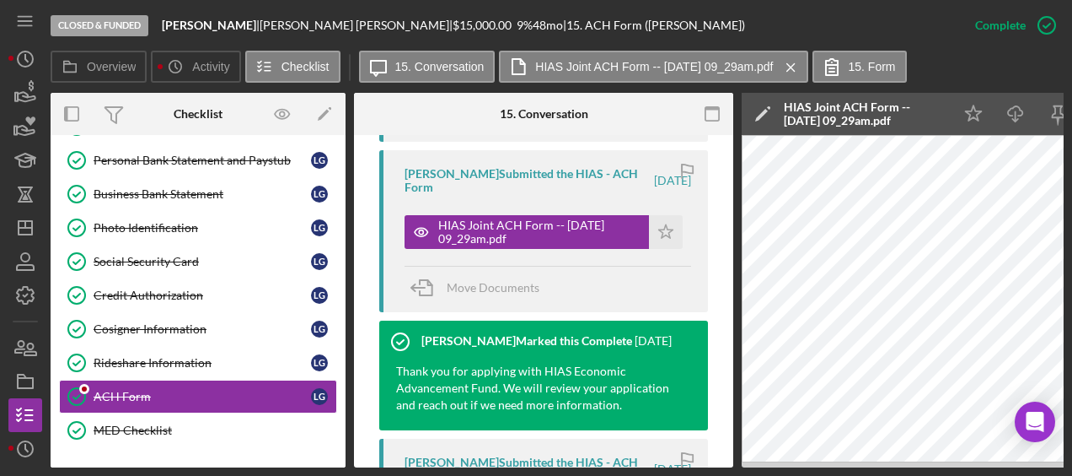
scroll to position [862, 0]
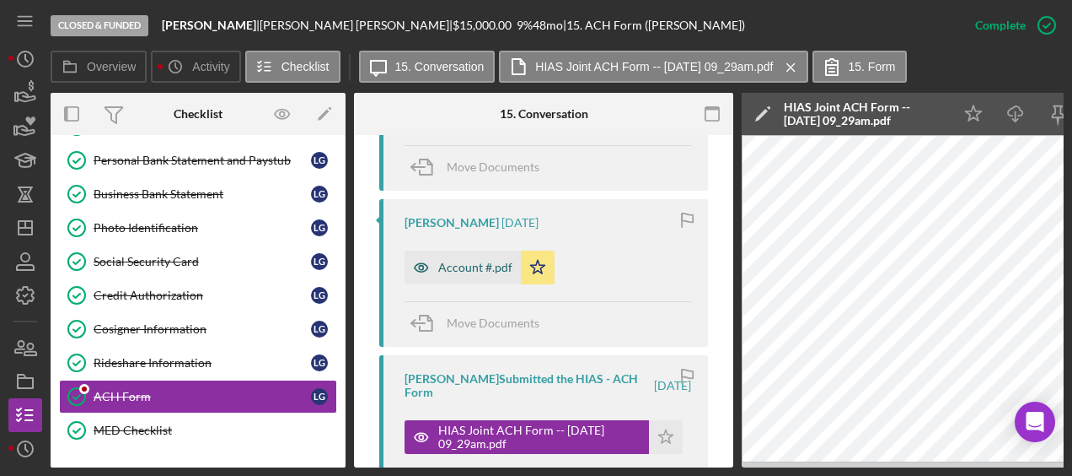
click at [476, 271] on div "Account #.pdf" at bounding box center [475, 267] width 74 height 13
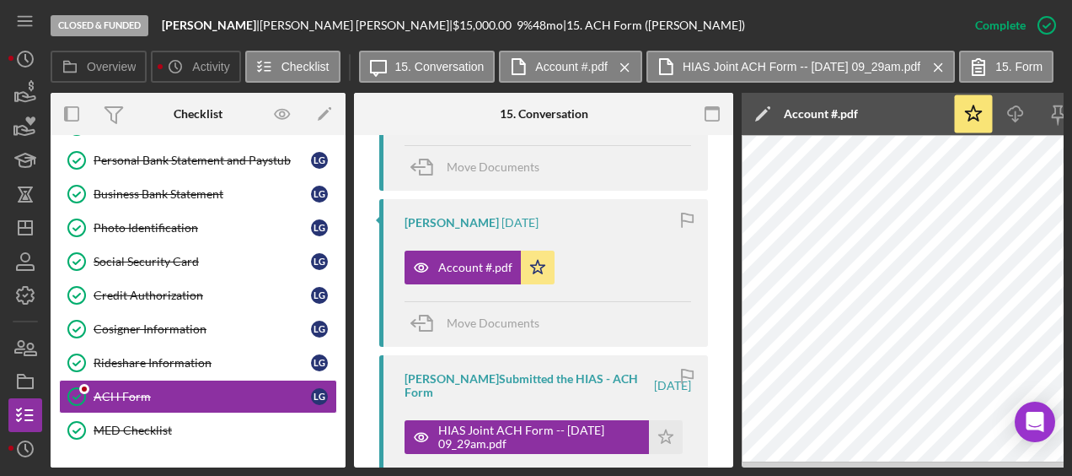
scroll to position [671, 0]
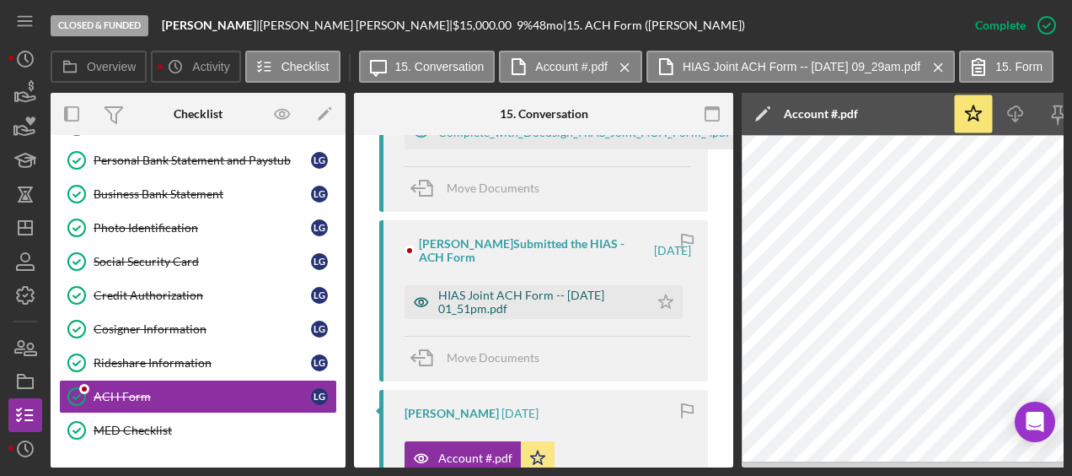
click at [487, 293] on div "HIAS Joint ACH Form -- [DATE] 01_51pm.pdf" at bounding box center [539, 301] width 202 height 27
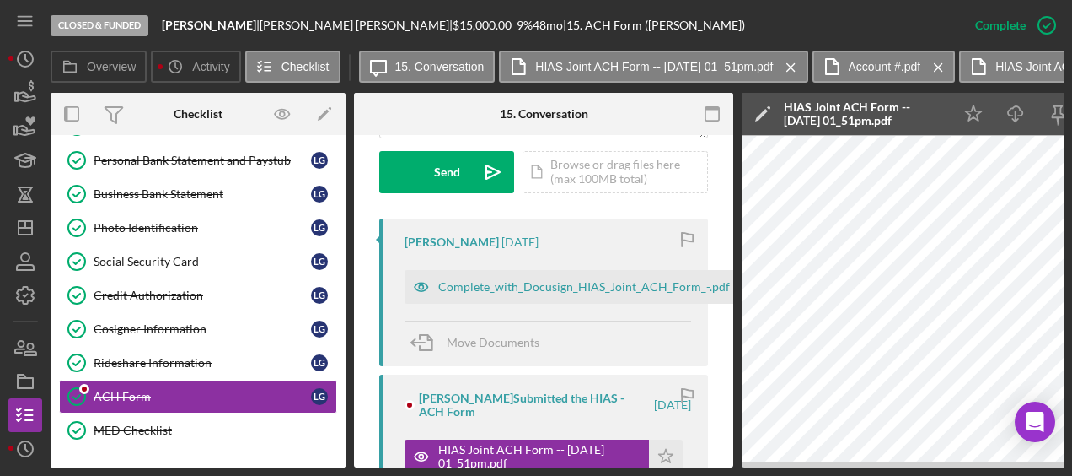
scroll to position [516, 0]
click at [590, 271] on div "Complete_with_Docusign_HIAS_Joint_ACH_Form_-.pdf" at bounding box center [572, 288] width 334 height 34
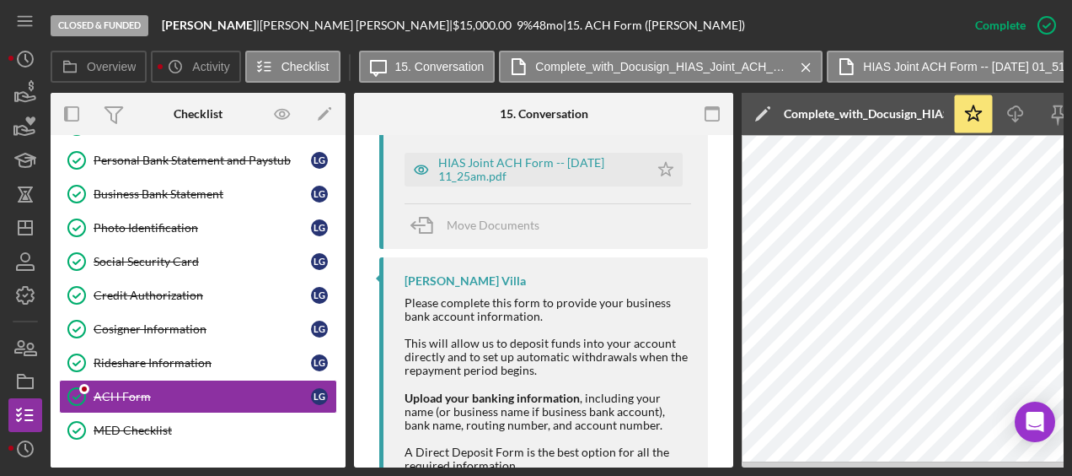
scroll to position [1416, 0]
click at [25, 62] on icon "Icon/History" at bounding box center [25, 59] width 42 height 42
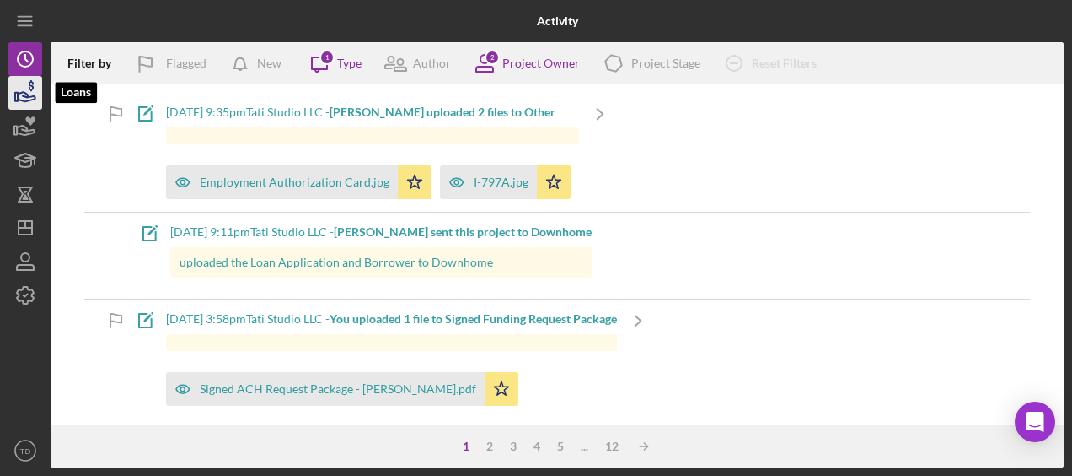
click at [24, 95] on icon "button" at bounding box center [25, 93] width 42 height 42
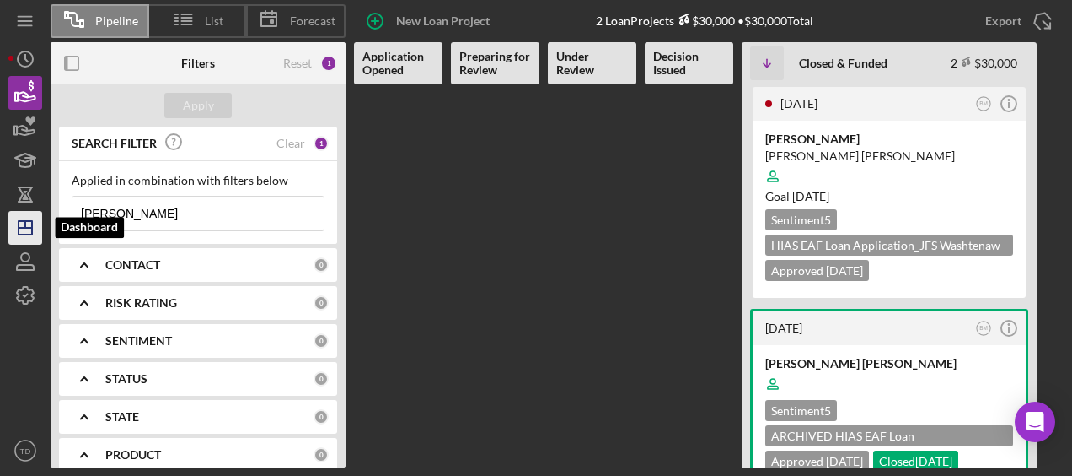
click at [12, 223] on icon "Icon/Dashboard" at bounding box center [25, 228] width 42 height 42
